Goal: Task Accomplishment & Management: Complete application form

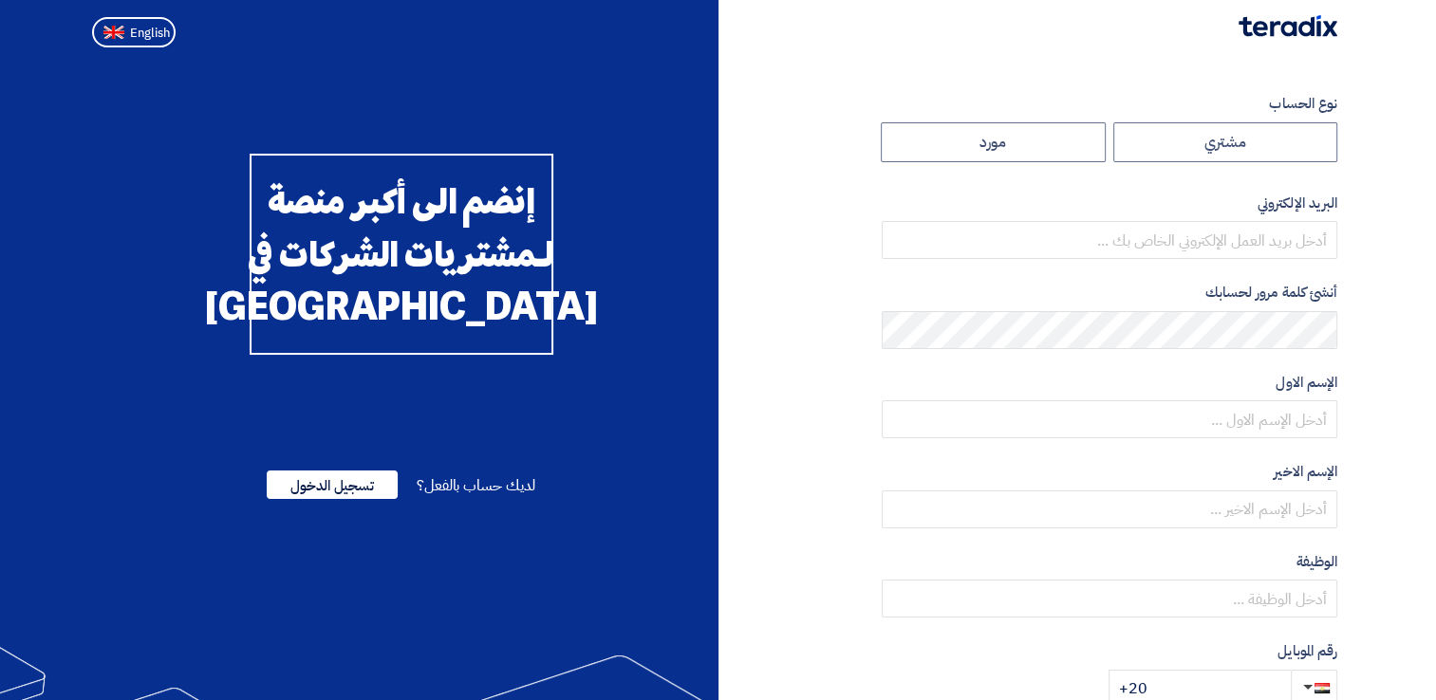
radio input "true"
type input "[EMAIL_ADDRESS][DOMAIN_NAME]"
type input "Wadi Group وادي جروب"
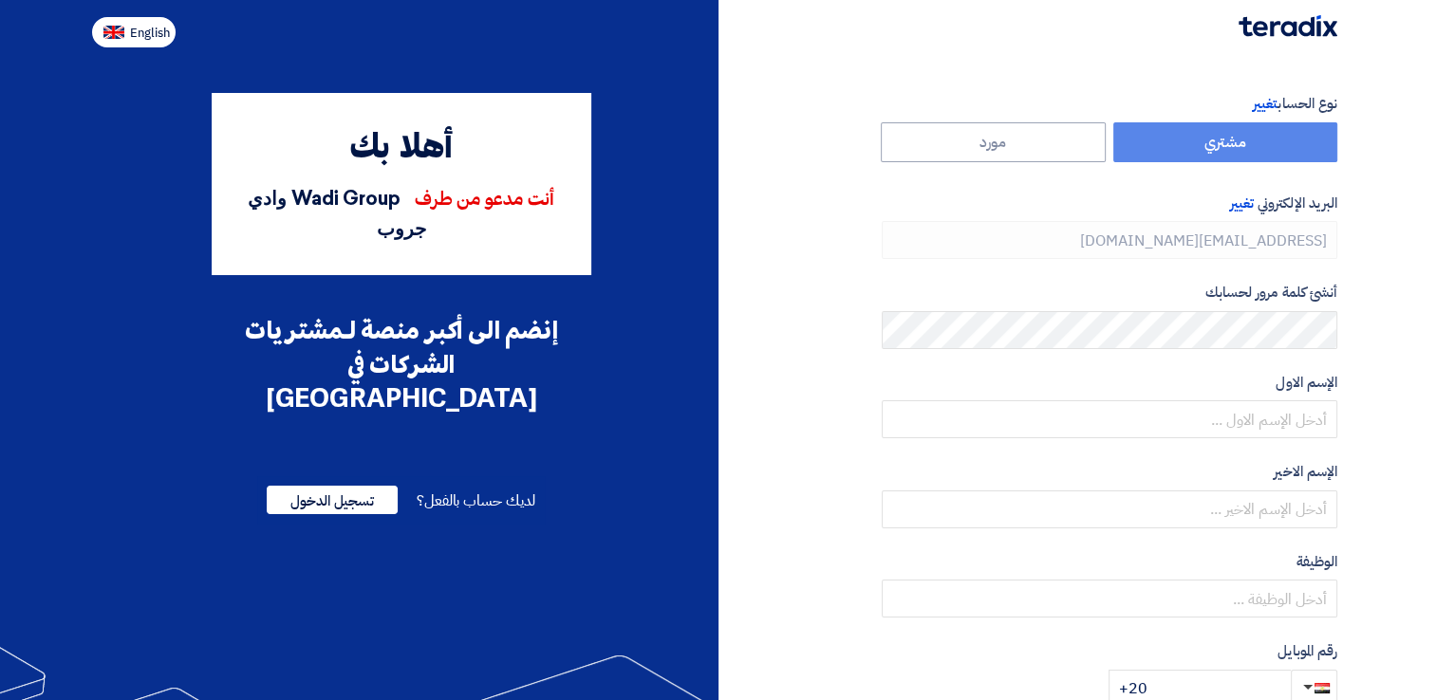
click at [159, 28] on span "English" at bounding box center [150, 33] width 40 height 13
type input "Register"
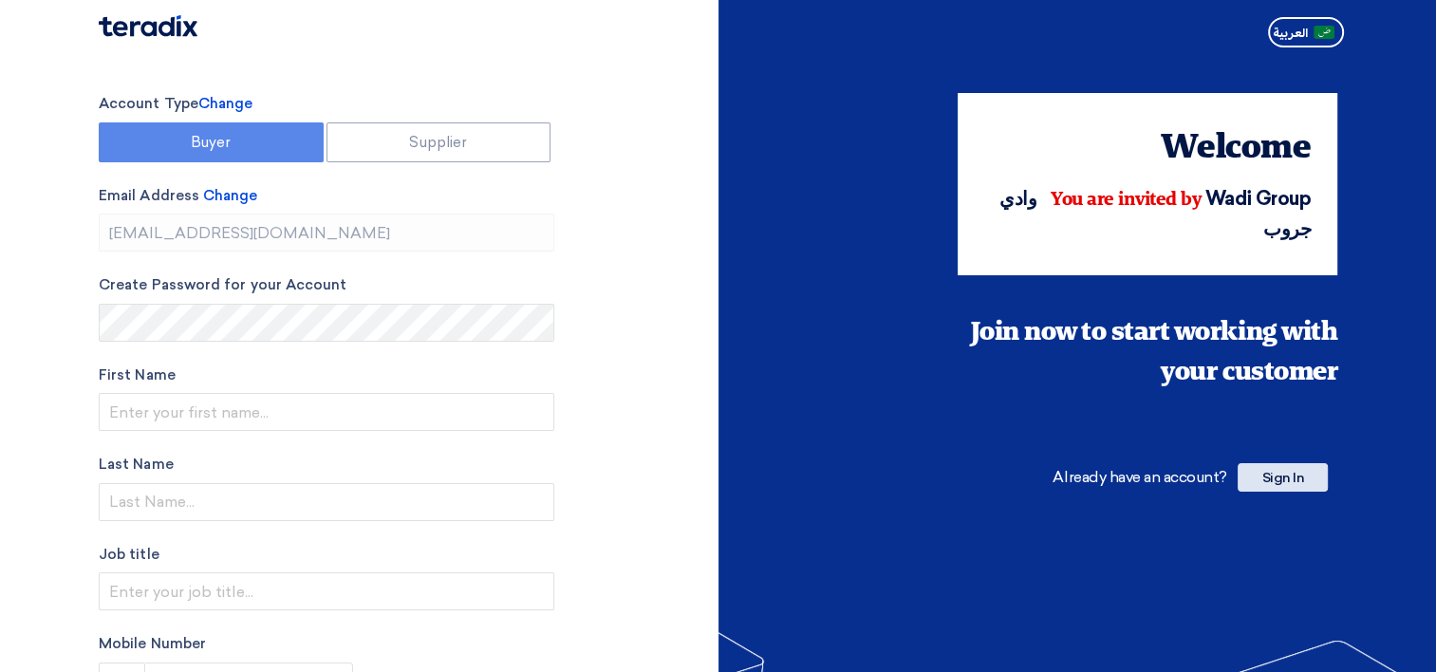
click at [1313, 478] on span "Sign In" at bounding box center [1282, 477] width 90 height 28
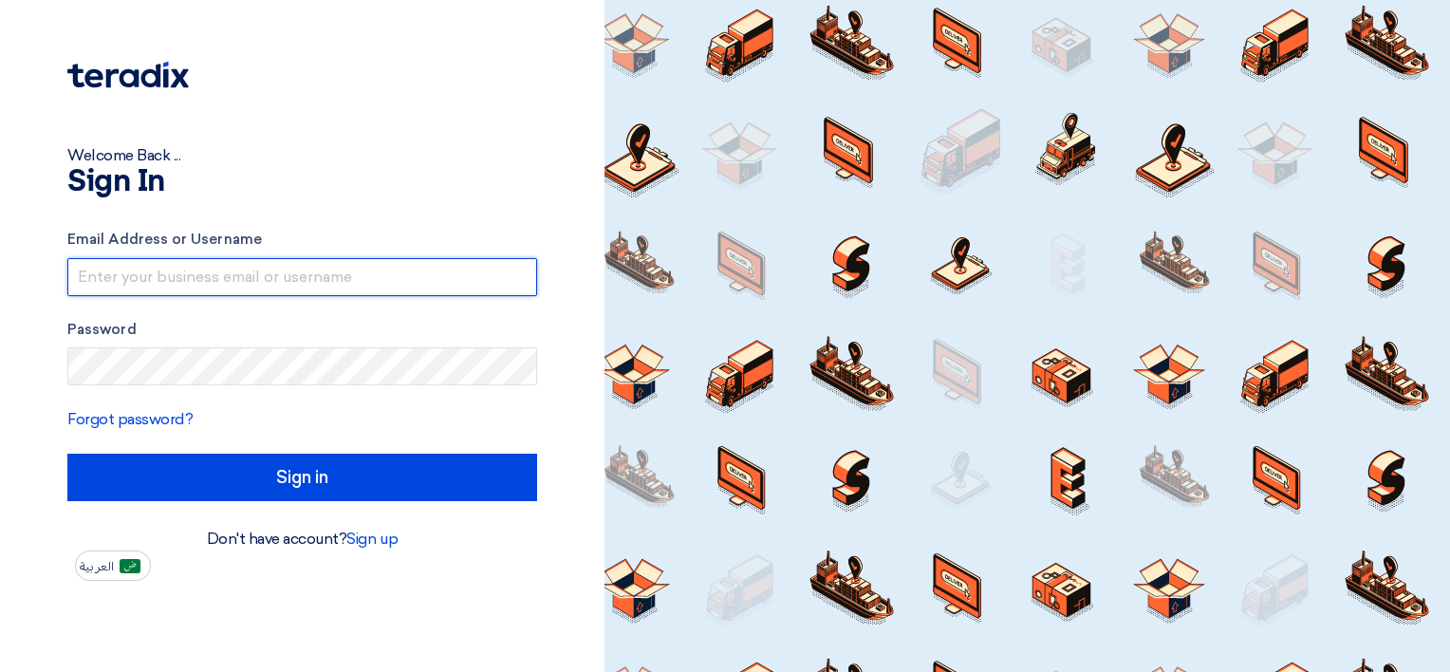
click at [269, 271] on input "text" at bounding box center [302, 277] width 470 height 38
type input "[PERSON_NAME].abualyusr"
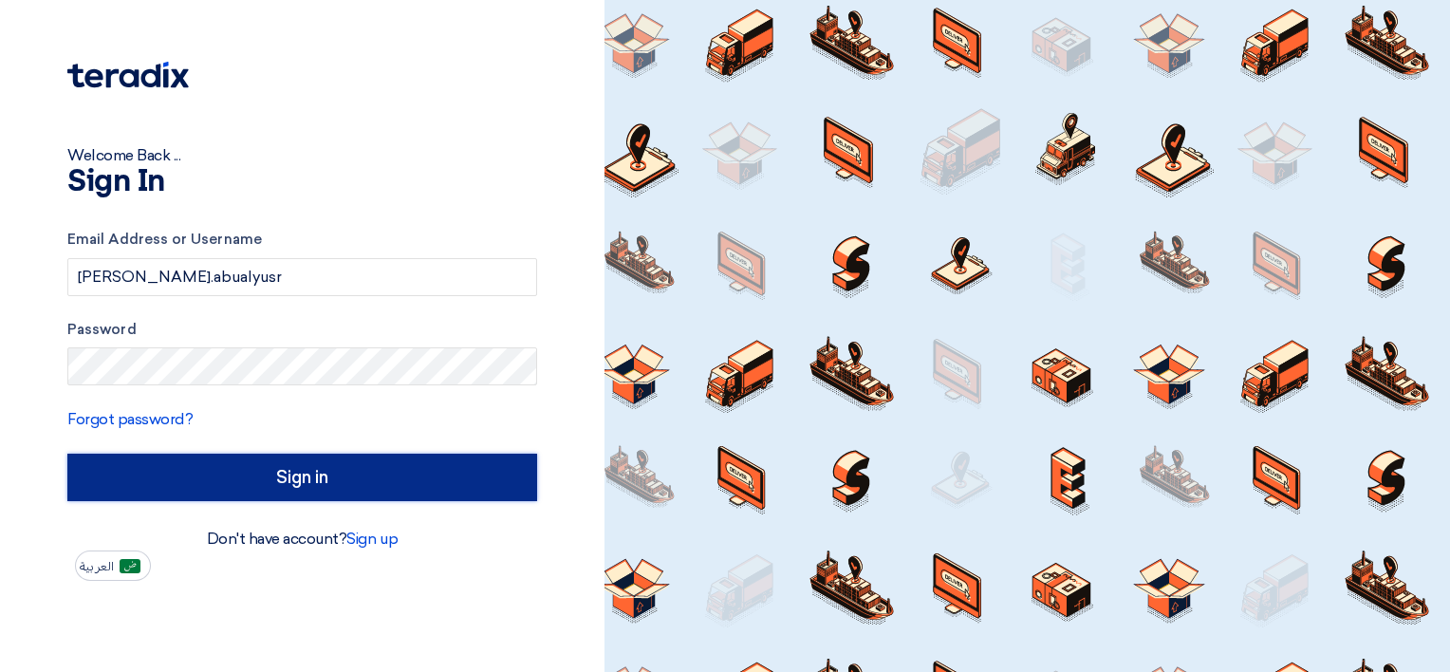
click at [409, 484] on input "Sign in" at bounding box center [302, 477] width 470 height 47
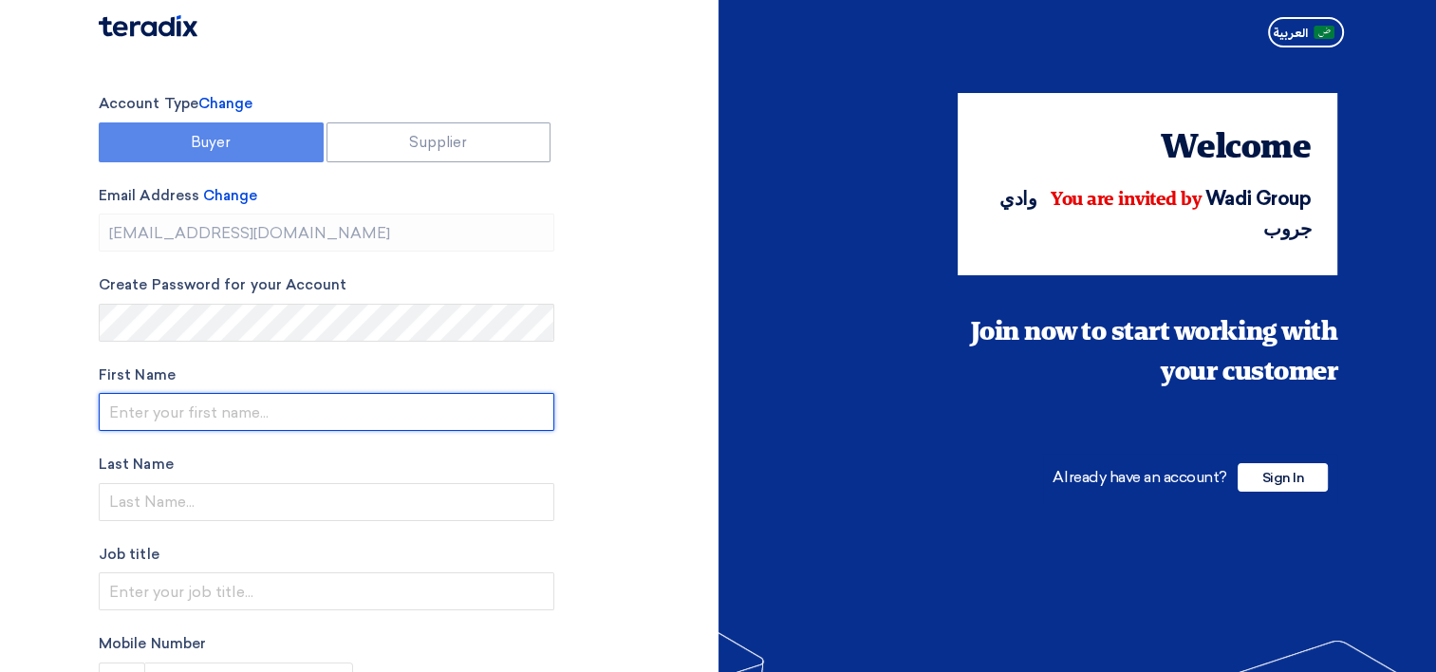
click at [396, 410] on input "text" at bounding box center [326, 412] width 455 height 38
type input "[PERSON_NAME]"
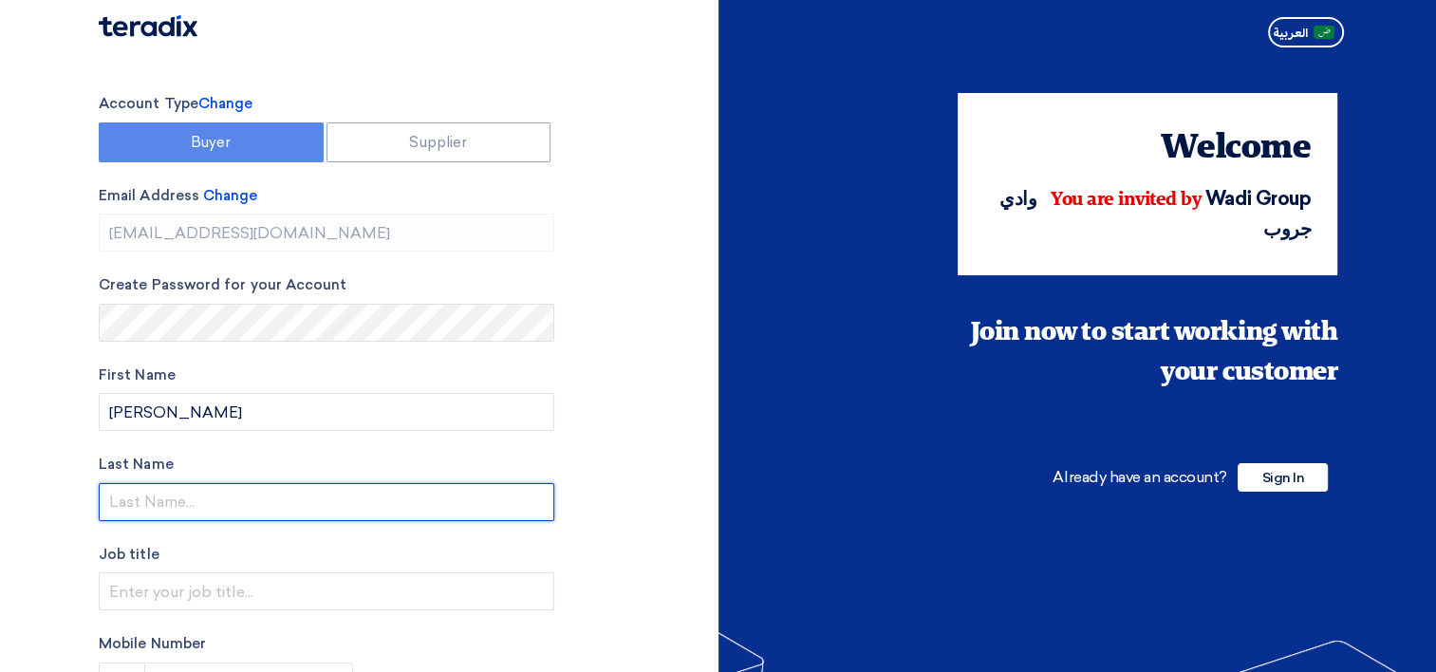
click at [424, 496] on input "text" at bounding box center [326, 502] width 455 height 38
type input "Aboelyussr"
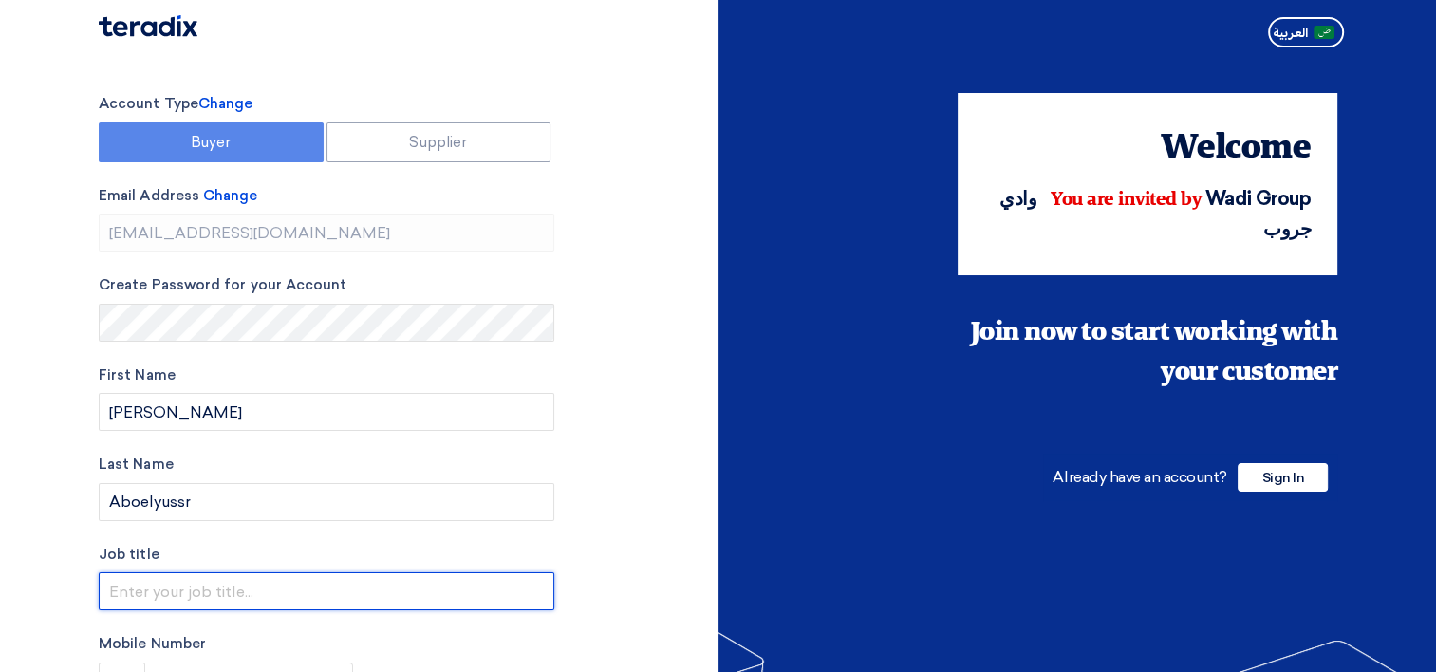
click at [329, 594] on input "text" at bounding box center [326, 591] width 455 height 38
click at [261, 590] on input "S" at bounding box center [326, 591] width 455 height 38
paste input "enior Procurement Specialist"
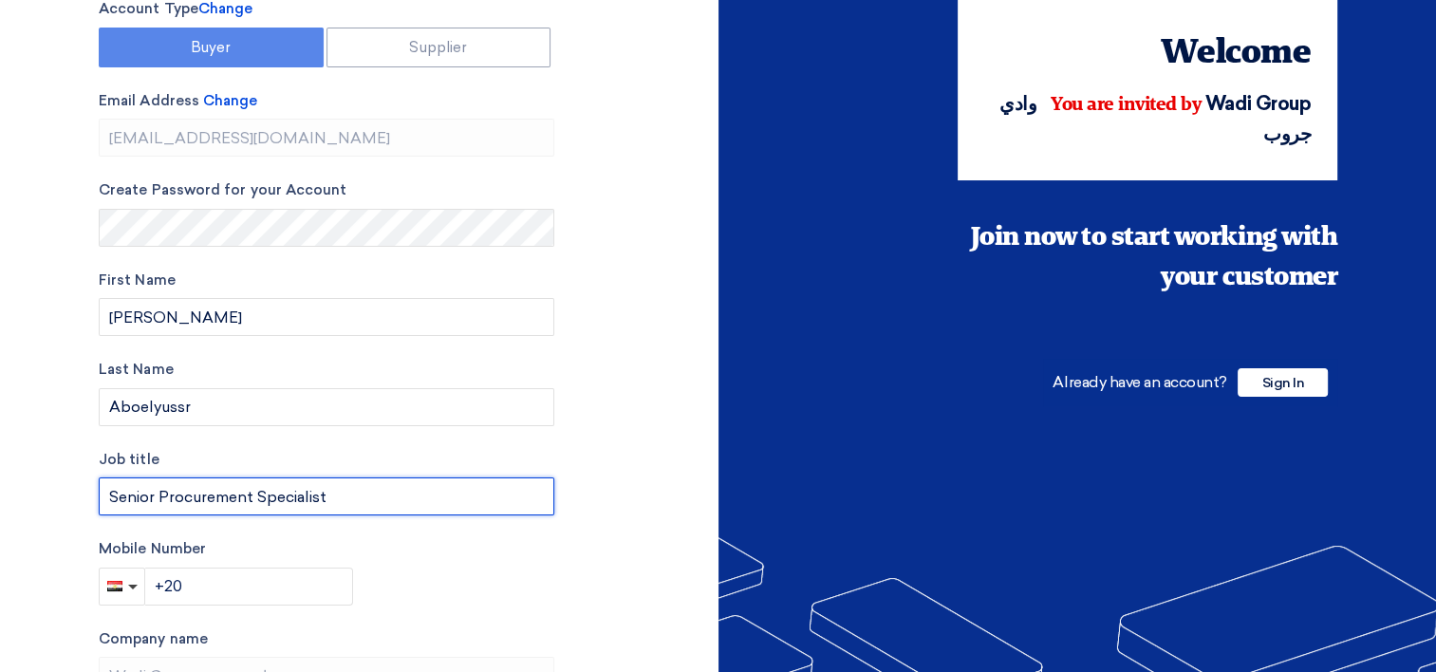
scroll to position [190, 0]
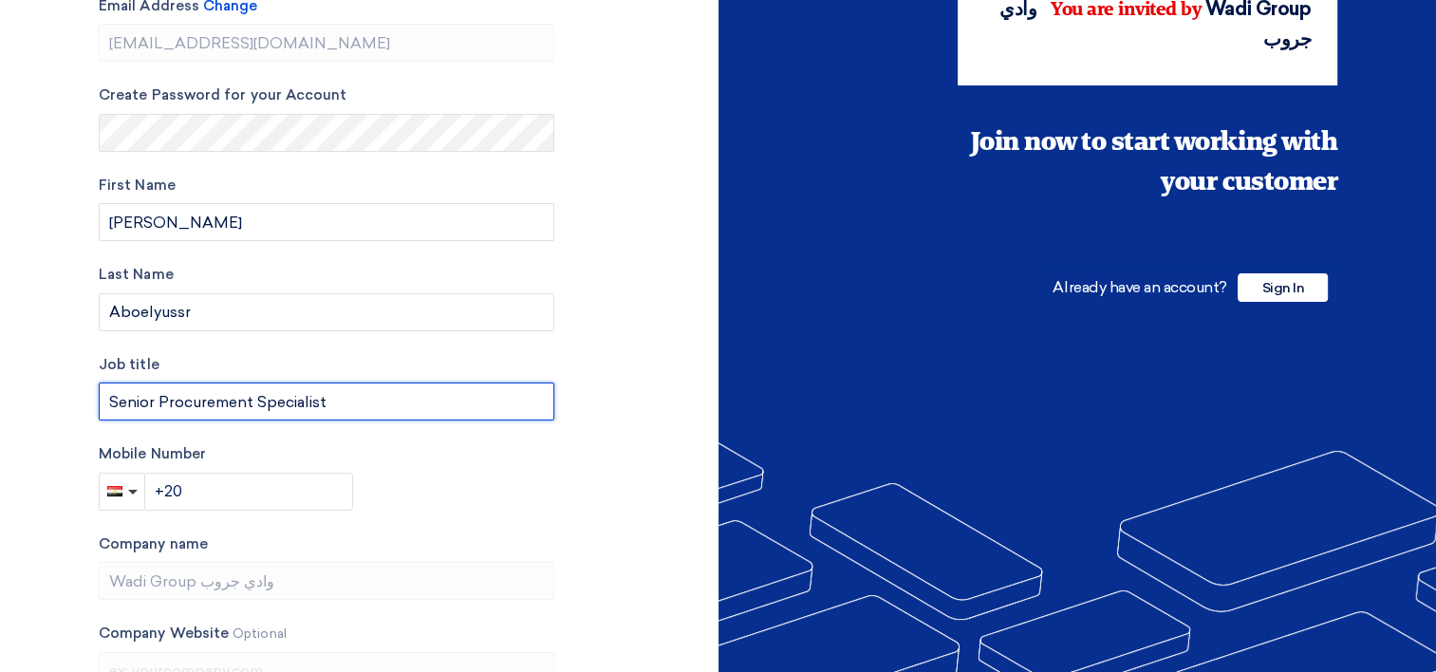
type input "Senior Procurement Specialist"
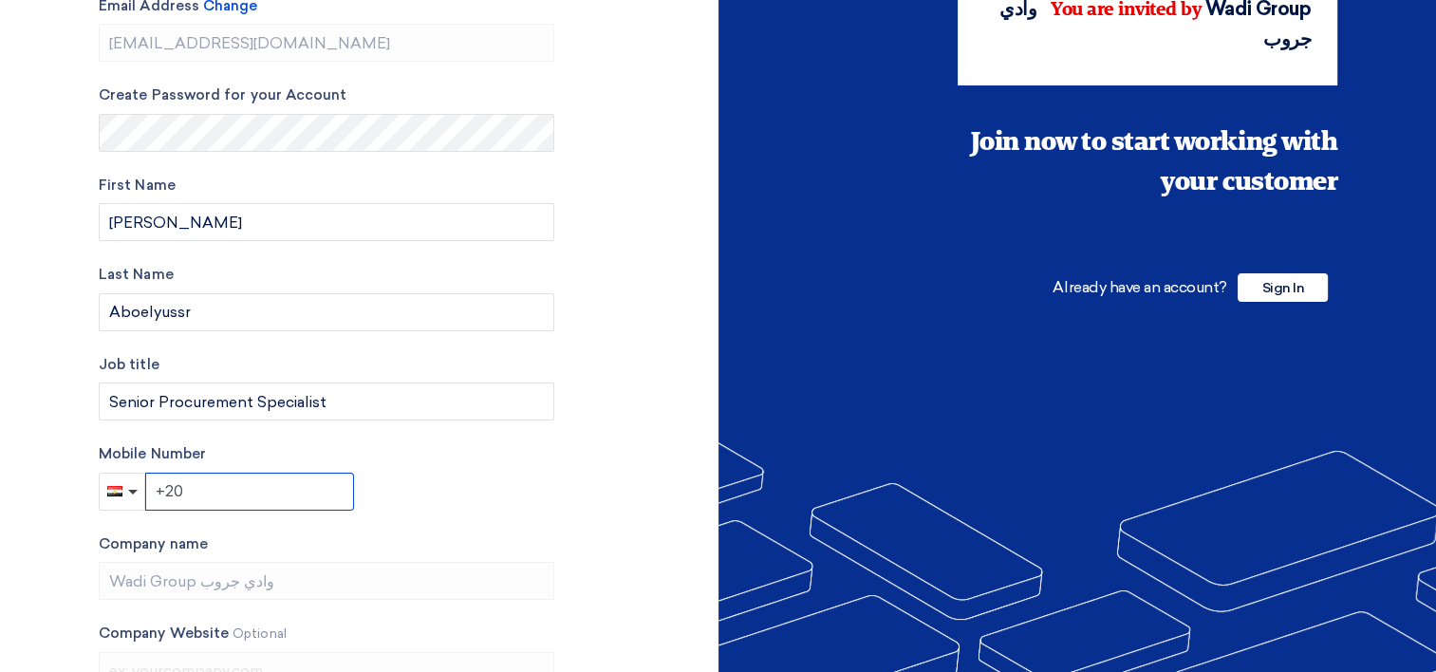
click at [312, 485] on input "+20" at bounding box center [249, 492] width 209 height 38
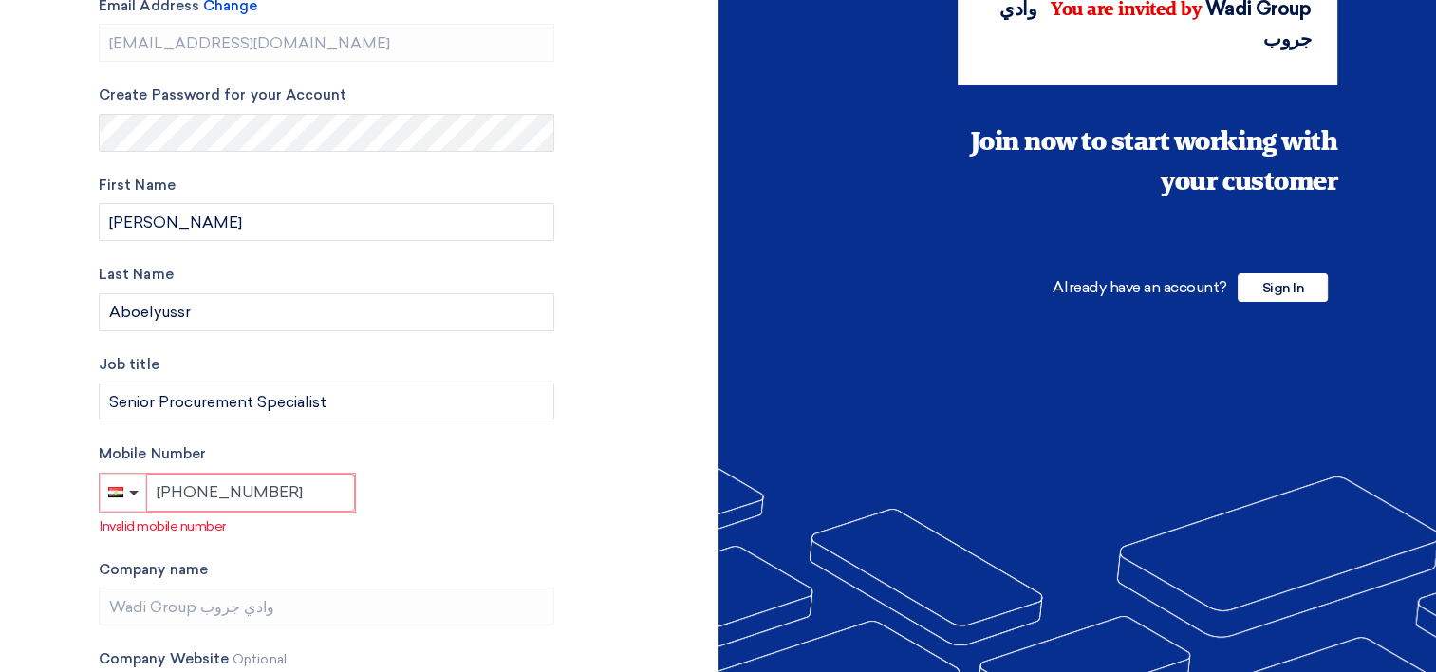
click at [203, 488] on input "[PHONE_NUMBER]" at bounding box center [250, 493] width 209 height 38
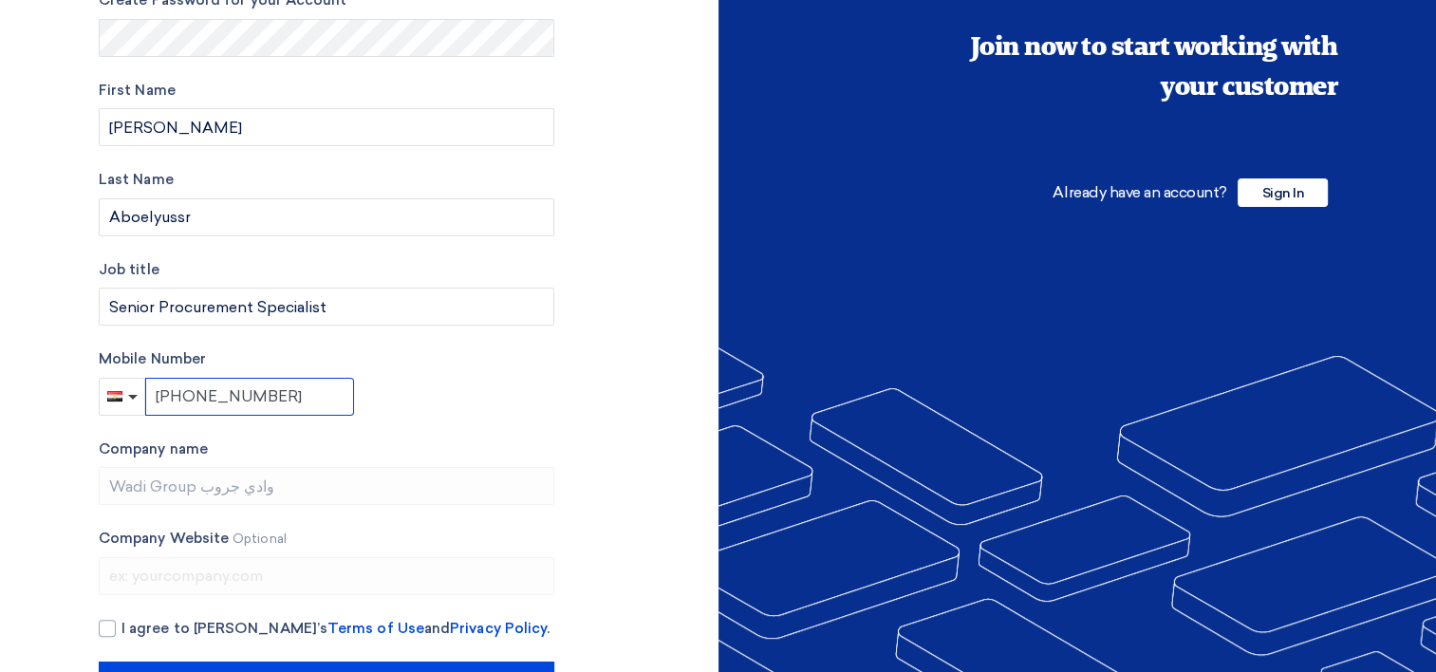
scroll to position [353, 0]
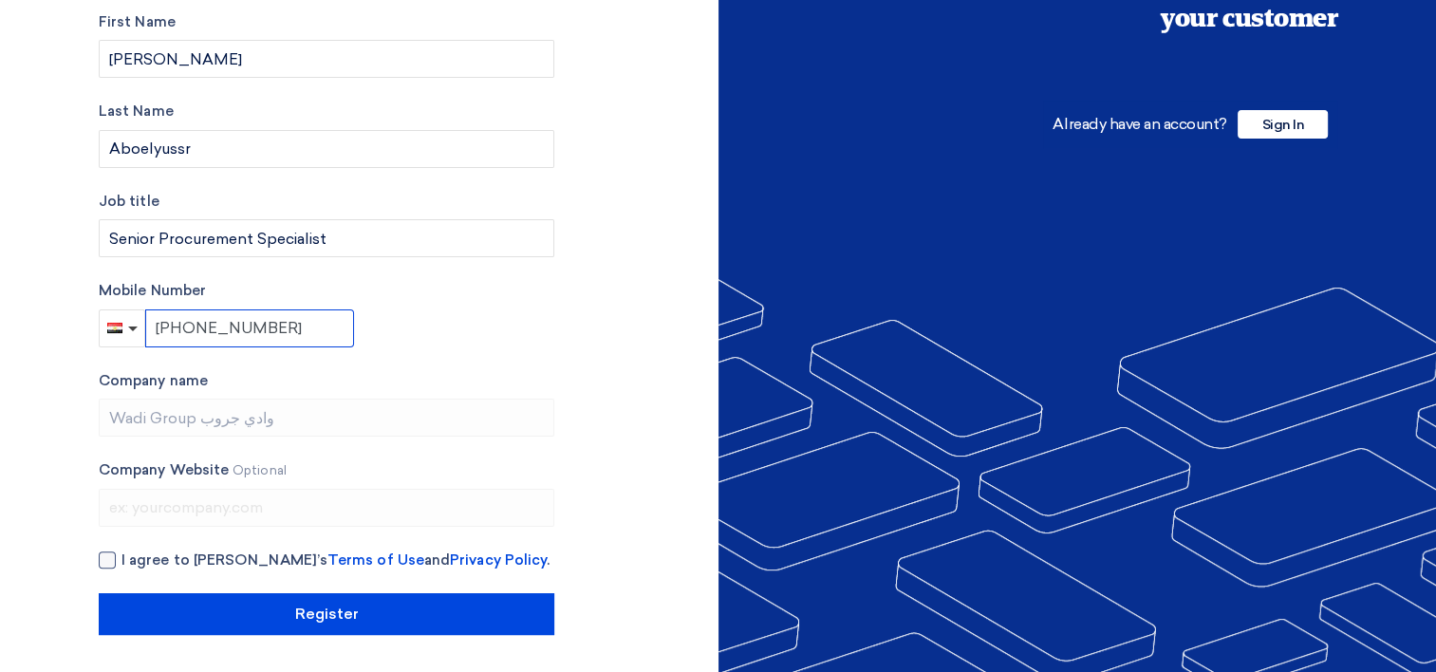
type input "[PHONE_NUMBER]"
click at [112, 557] on div at bounding box center [107, 559] width 17 height 17
click at [121, 557] on input "I agree to [PERSON_NAME]’s Terms of Use and Privacy Policy ." at bounding box center [348, 568] width 455 height 38
checkbox input "true"
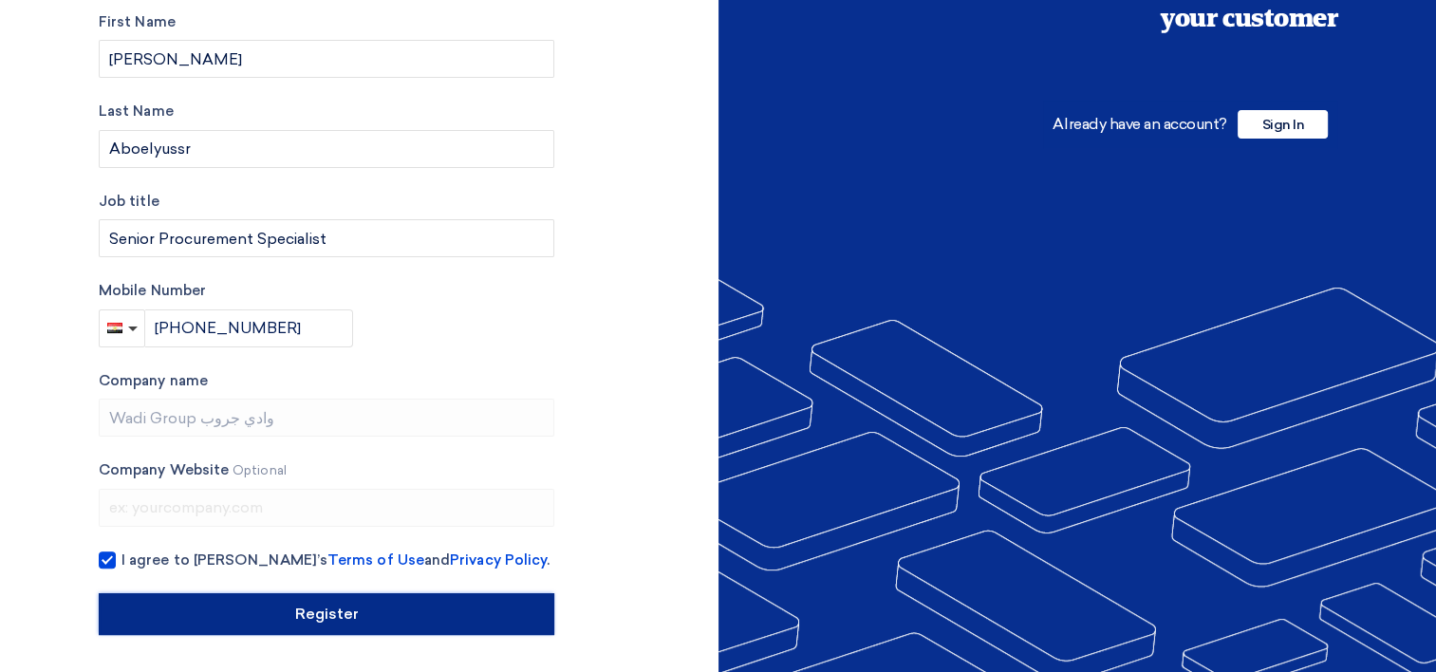
click at [449, 606] on input "Register" at bounding box center [326, 614] width 455 height 42
